Goal: Check status: Check status

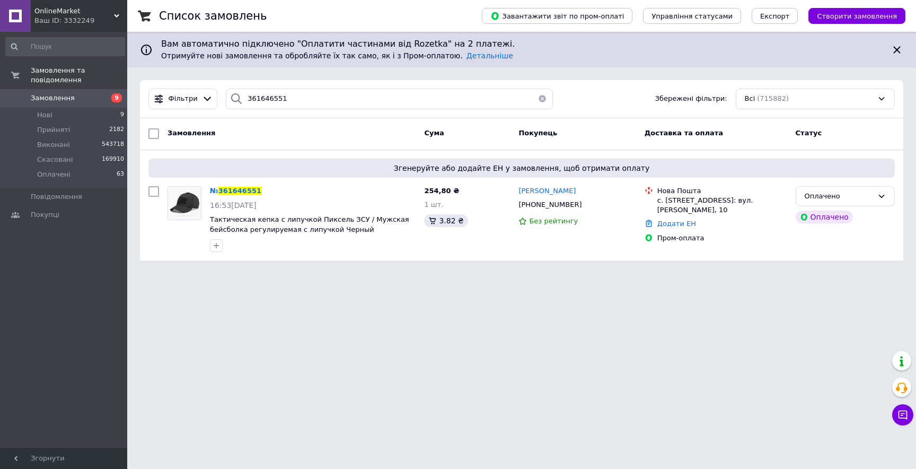
click at [91, 24] on div "Ваш ID: 3332249" at bounding box center [80, 21] width 93 height 10
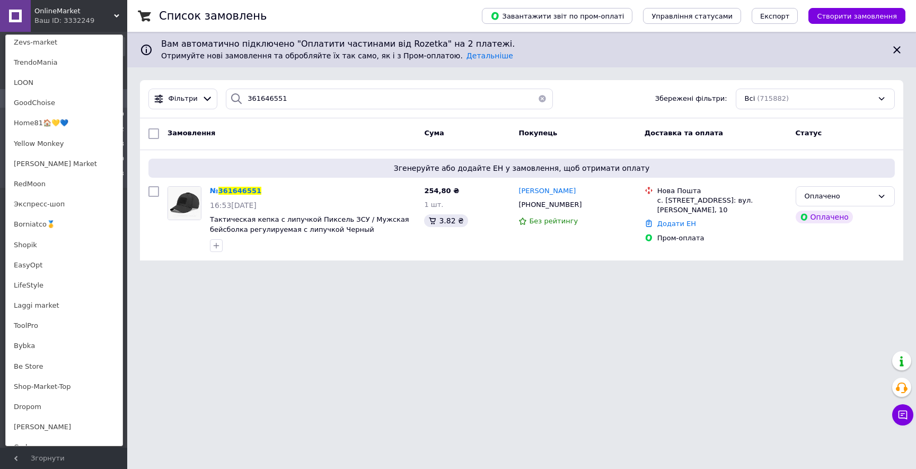
scroll to position [653, 0]
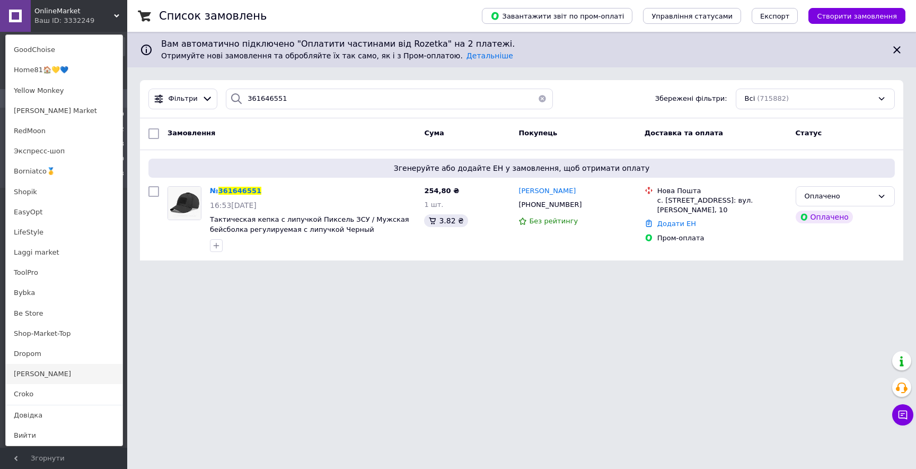
click at [34, 372] on link "[PERSON_NAME]" at bounding box center [64, 374] width 117 height 20
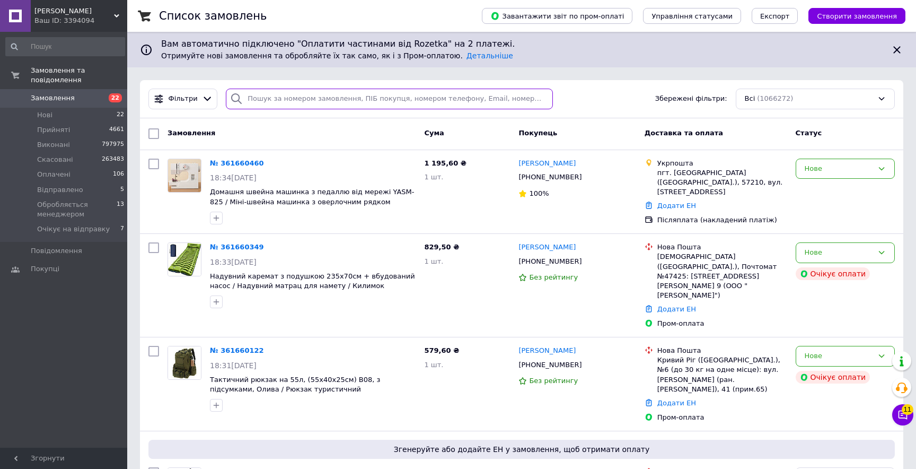
click at [288, 99] on input "search" at bounding box center [389, 99] width 327 height 21
paste input "361643810"
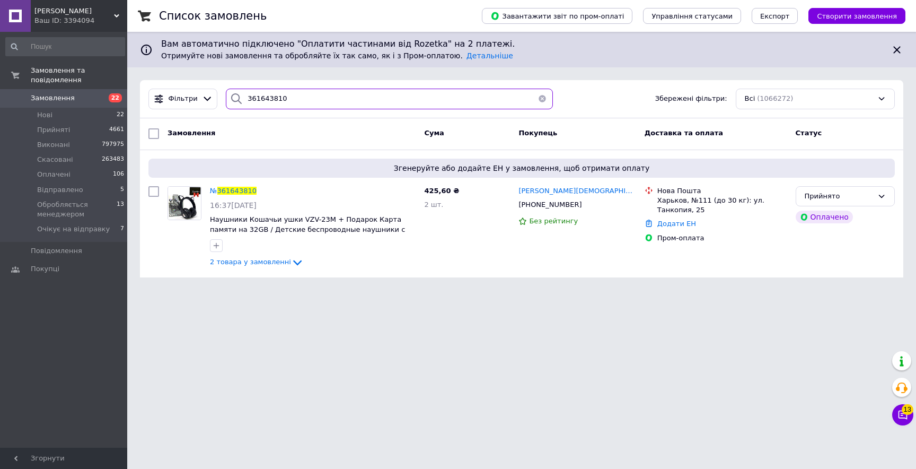
drag, startPoint x: 295, startPoint y: 104, endPoint x: 222, endPoint y: 104, distance: 73.1
click at [226, 104] on div "361643810" at bounding box center [389, 99] width 327 height 21
click at [293, 99] on input "361643810" at bounding box center [389, 99] width 327 height 21
type input "3"
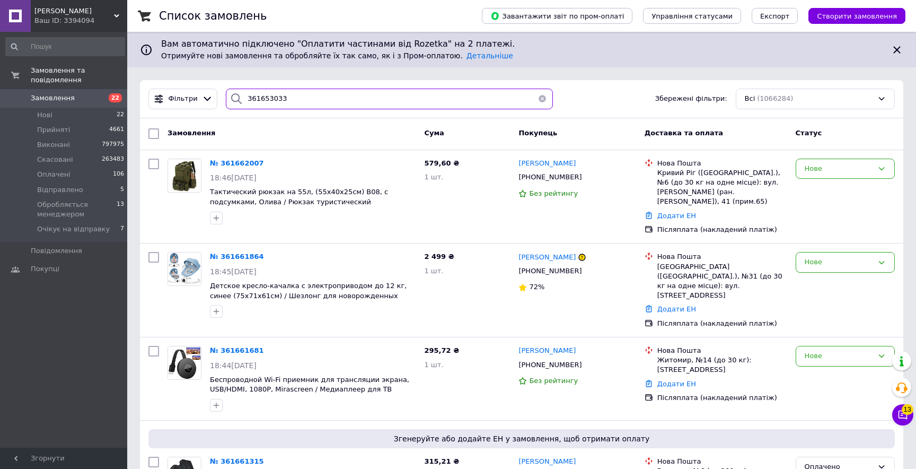
type input "361653033"
drag, startPoint x: 288, startPoint y: 97, endPoint x: 238, endPoint y: 96, distance: 50.4
click at [239, 96] on div "361653033" at bounding box center [389, 99] width 327 height 21
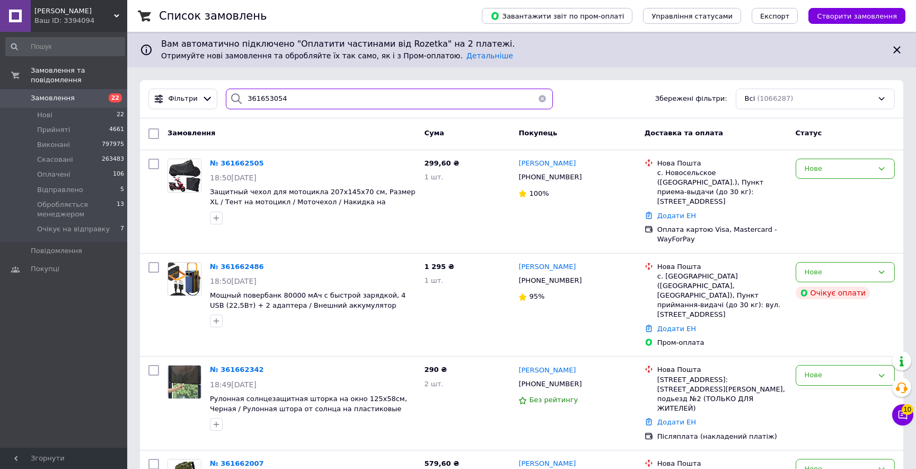
type input "361653054"
drag, startPoint x: 296, startPoint y: 102, endPoint x: 236, endPoint y: 90, distance: 61.2
click at [236, 90] on div "361653054" at bounding box center [389, 99] width 327 height 21
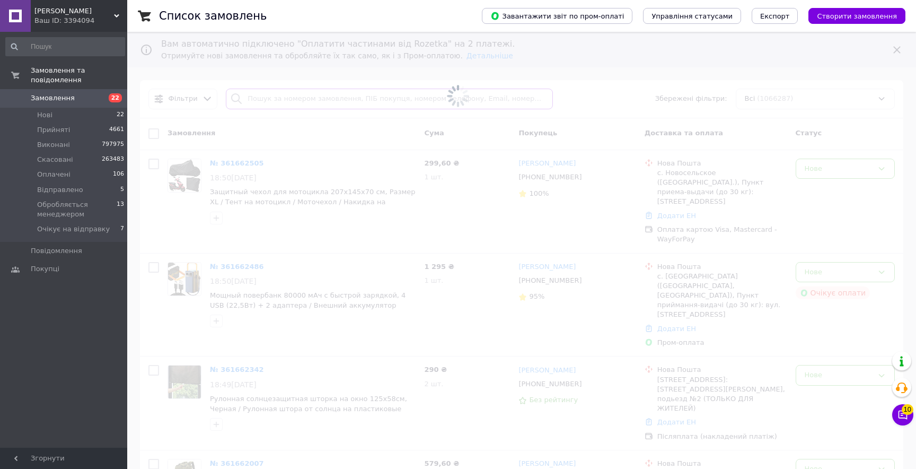
type input "361653054"
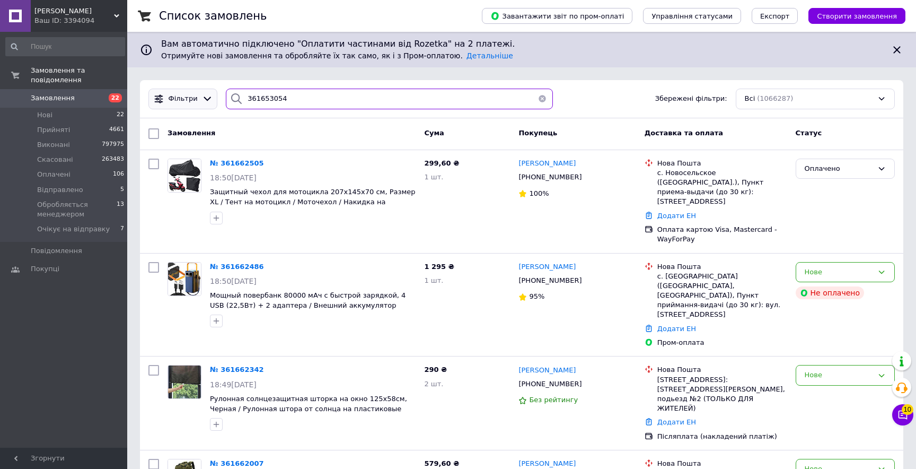
drag, startPoint x: 294, startPoint y: 100, endPoint x: 193, endPoint y: 100, distance: 101.2
click at [193, 99] on div "Фільтри 361653054 Збережені фільтри: Всі (1066287)" at bounding box center [521, 99] width 755 height 21
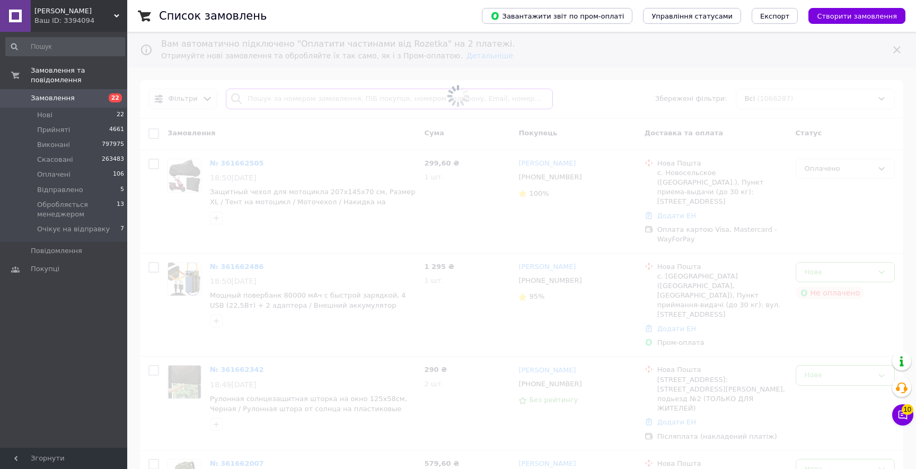
type input "361653054"
